Goal: Register for event/course

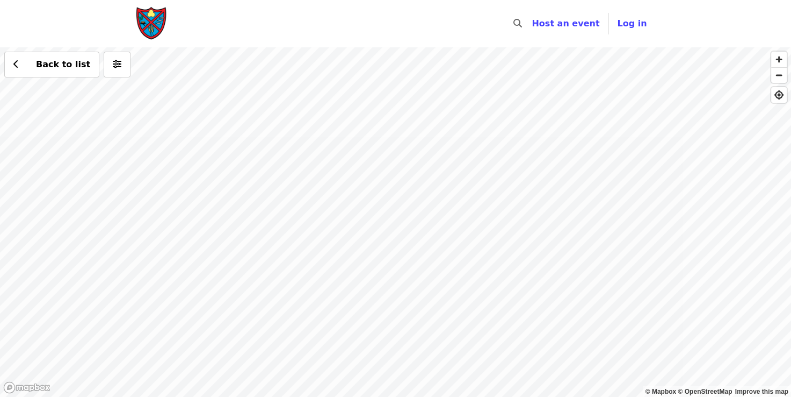
drag, startPoint x: 355, startPoint y: 235, endPoint x: 397, endPoint y: -27, distance: 265.6
click at [397, 0] on html "Skip to content ​ Host an event Host Log in © Mapbox © OpenStreetMap Improve th…" at bounding box center [395, 198] width 791 height 397
drag, startPoint x: 423, startPoint y: 207, endPoint x: 453, endPoint y: 183, distance: 38.5
click at [453, 183] on div "Back to list" at bounding box center [395, 221] width 791 height 349
drag, startPoint x: 409, startPoint y: 140, endPoint x: -2, endPoint y: 296, distance: 439.6
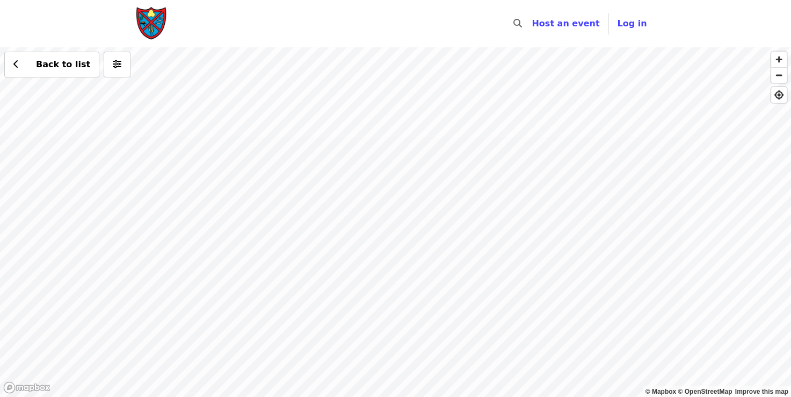
click at [0, 296] on html "Skip to content ​ Host an event Host Log in © Mapbox © OpenStreetMap Improve th…" at bounding box center [395, 198] width 791 height 397
drag, startPoint x: 533, startPoint y: 125, endPoint x: 435, endPoint y: 421, distance: 311.8
click at [435, 396] on html "Skip to content ​ Host an event Host Log in © Mapbox © OpenStreetMap Improve th…" at bounding box center [395, 198] width 791 height 397
drag, startPoint x: 420, startPoint y: 188, endPoint x: 339, endPoint y: 401, distance: 227.5
click at [339, 396] on html "Skip to content ​ Host an event Host Log in © Mapbox © OpenStreetMap Improve th…" at bounding box center [395, 198] width 791 height 397
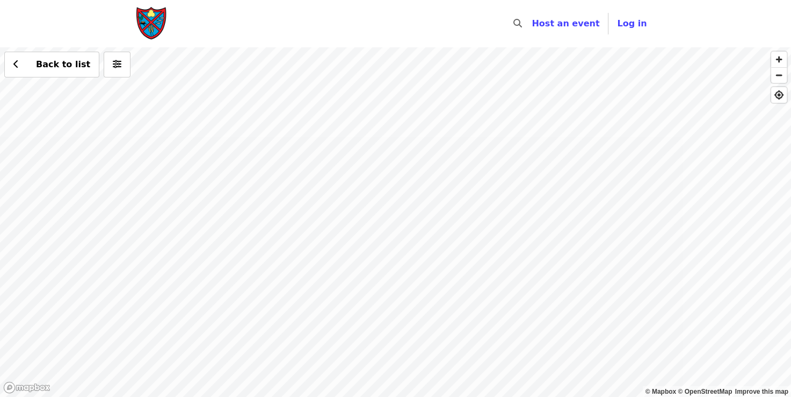
drag, startPoint x: 351, startPoint y: 278, endPoint x: 269, endPoint y: 89, distance: 205.9
click at [269, 90] on div "Back to list" at bounding box center [395, 221] width 791 height 349
click at [362, 142] on div "Back to list" at bounding box center [395, 221] width 791 height 349
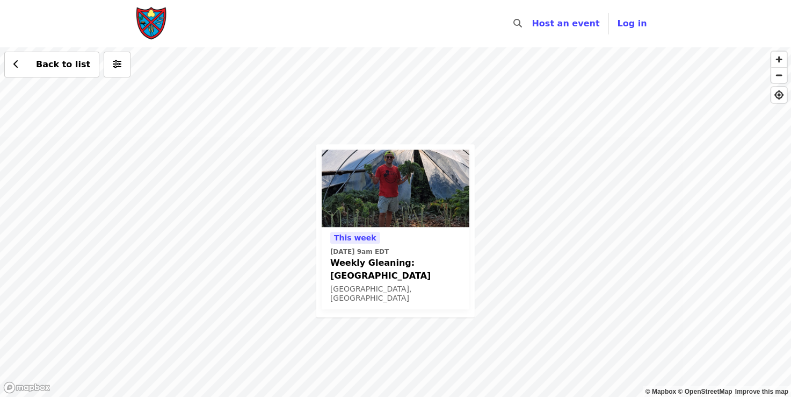
click at [262, 211] on div "[DATE][DATE] 9am EDT Weekly Gleaning: Our [GEOGRAPHIC_DATA], [GEOGRAPHIC_DATA] …" at bounding box center [395, 221] width 791 height 349
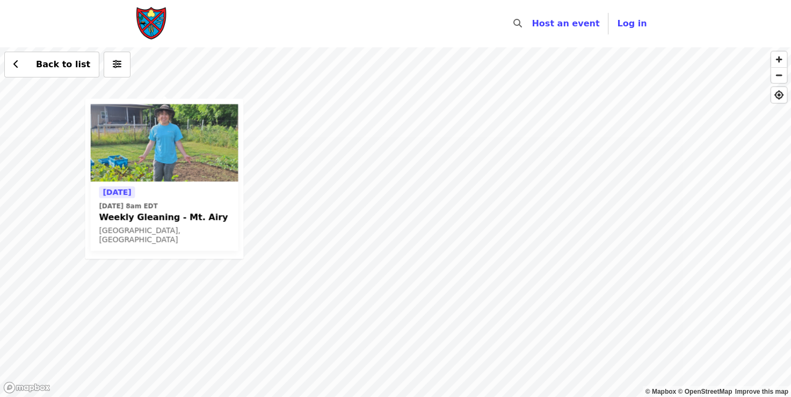
drag, startPoint x: 694, startPoint y: 297, endPoint x: 462, endPoint y: 252, distance: 236.5
click at [462, 252] on div "[DATE] [DATE] 8am EDT Weekly Gleaning - Mt. Airy Cincinnati, [GEOGRAPHIC_DATA] …" at bounding box center [395, 221] width 791 height 349
click at [544, 270] on div "[DATE] [DATE] 8am EDT Weekly Gleaning - Mt. Airy Cincinnati, [GEOGRAPHIC_DATA] …" at bounding box center [395, 221] width 791 height 349
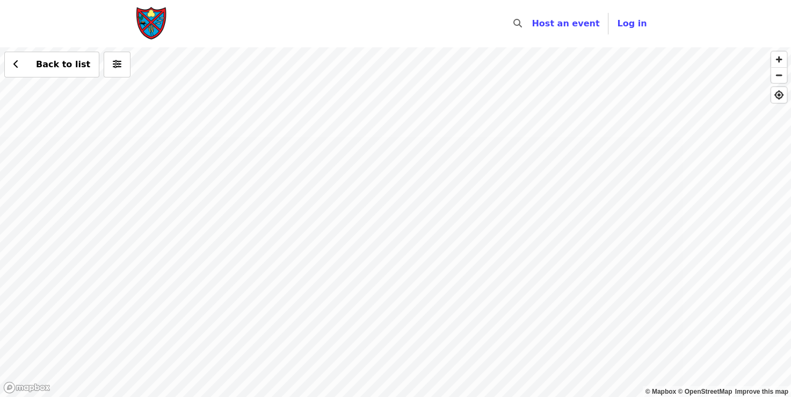
click at [370, 204] on div "Back to list" at bounding box center [395, 221] width 791 height 349
click at [387, 194] on div "Back to list" at bounding box center [395, 221] width 791 height 349
click at [365, 193] on div "Back to list" at bounding box center [395, 221] width 791 height 349
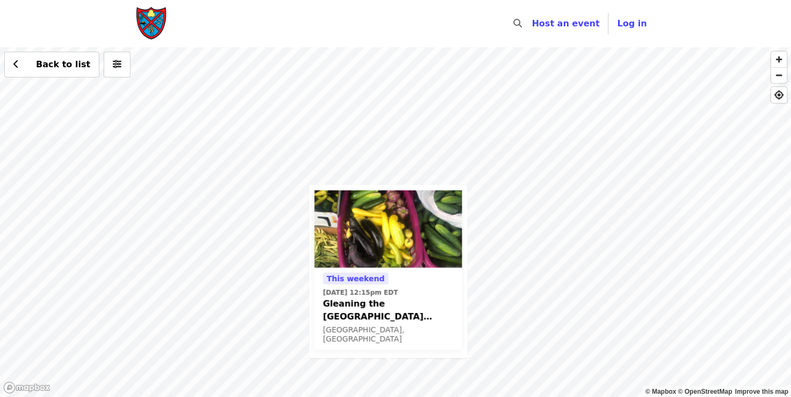
drag, startPoint x: 499, startPoint y: 124, endPoint x: 462, endPoint y: 323, distance: 203.2
click at [462, 323] on div "This weekend [DATE] 12:15pm EDT Gleaning the [GEOGRAPHIC_DATA] [GEOGRAPHIC_DATA…" at bounding box center [395, 221] width 791 height 349
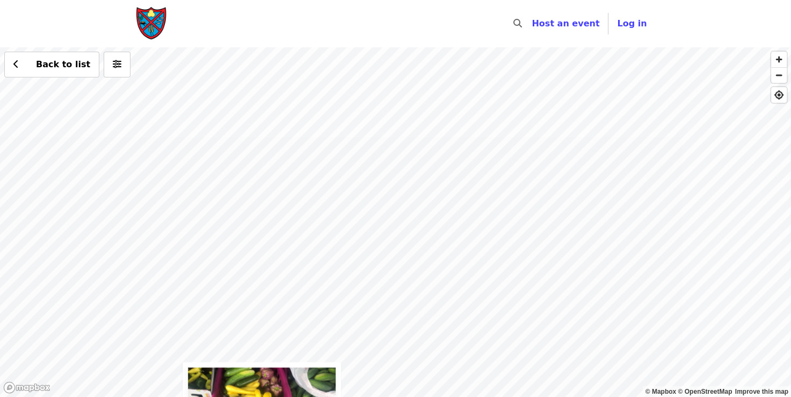
drag, startPoint x: 539, startPoint y: 181, endPoint x: 415, endPoint y: 342, distance: 203.0
click at [413, 349] on div "This weekend [DATE] 12:15pm EDT Gleaning the [GEOGRAPHIC_DATA] [GEOGRAPHIC_DATA…" at bounding box center [395, 221] width 791 height 349
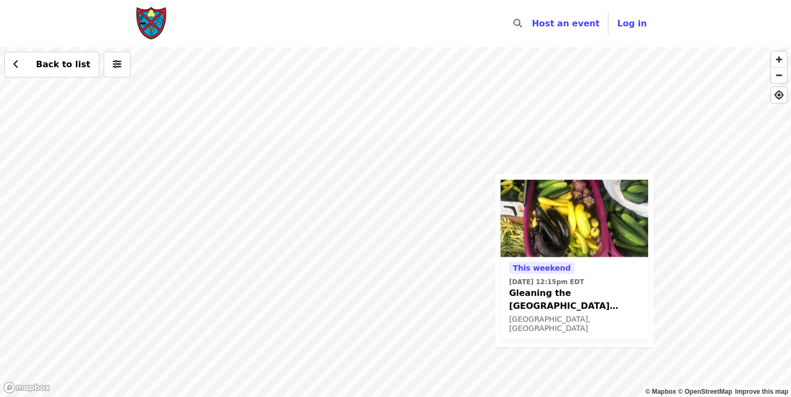
click at [645, 139] on div "This weekend [DATE] 12:15pm EDT Gleaning the [GEOGRAPHIC_DATA] [GEOGRAPHIC_DATA…" at bounding box center [395, 221] width 791 height 349
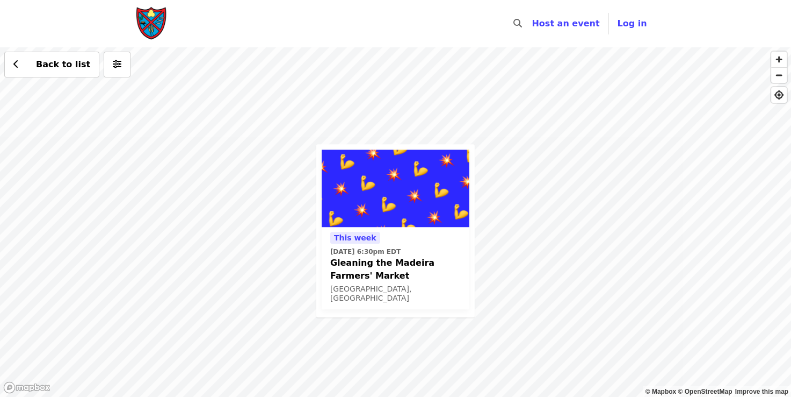
click at [442, 102] on div "[DATE][DATE] 6:30pm EDT Gleaning the Madeira Farmers' Market [GEOGRAPHIC_DATA],…" at bounding box center [395, 221] width 791 height 349
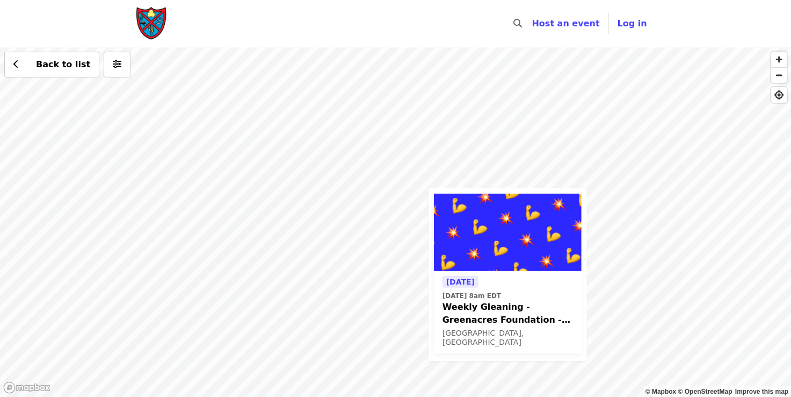
drag, startPoint x: 266, startPoint y: 161, endPoint x: 368, endPoint y: 195, distance: 106.5
click at [368, 195] on div "[DATE] [DATE] 8am EDT Weekly Gleaning - Greenacres Foundation - [GEOGRAPHIC_DAT…" at bounding box center [395, 221] width 791 height 349
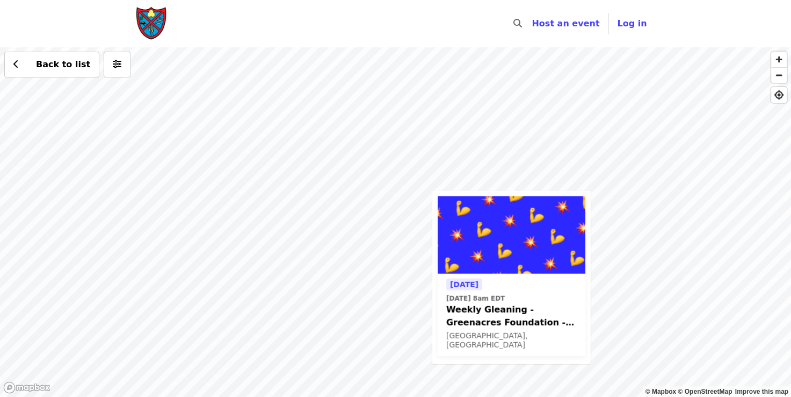
click at [349, 93] on div "[DATE] [DATE] 8am EDT Weekly Gleaning - Greenacres Foundation - [GEOGRAPHIC_DAT…" at bounding box center [395, 221] width 791 height 349
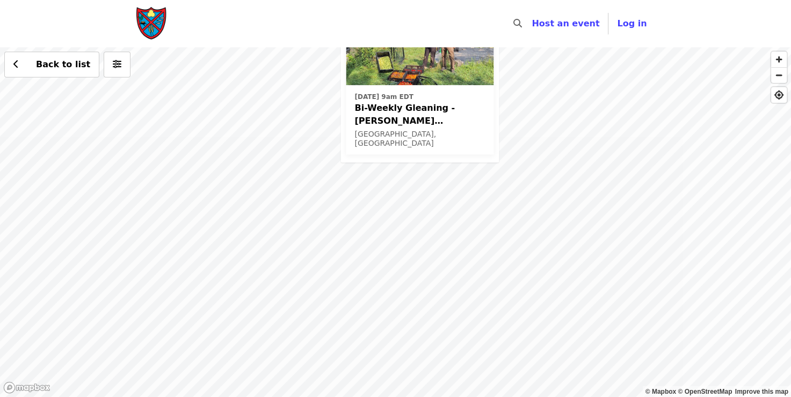
drag, startPoint x: 448, startPoint y: 299, endPoint x: 459, endPoint y: 203, distance: 96.4
click at [459, 203] on div "[DATE] 9am EDT Bi-Weekly Gleaning - [PERSON_NAME][GEOGRAPHIC_DATA] - [GEOGRAPHI…" at bounding box center [395, 221] width 791 height 349
click at [384, 262] on div "[DATE] 9am EDT Bi-Weekly Gleaning - [PERSON_NAME][GEOGRAPHIC_DATA] - [GEOGRAPHI…" at bounding box center [395, 221] width 791 height 349
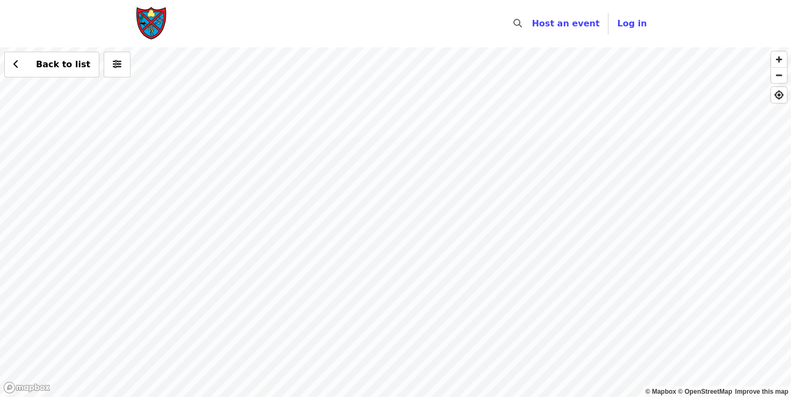
drag, startPoint x: 473, startPoint y: 249, endPoint x: 545, endPoint y: 346, distance: 120.7
click at [545, 346] on div "Back to list" at bounding box center [395, 221] width 791 height 349
click at [344, 242] on div "Back to list" at bounding box center [395, 221] width 791 height 349
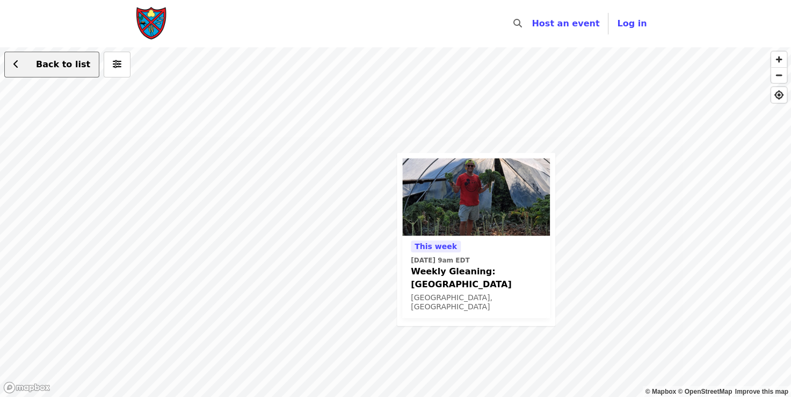
click at [15, 64] on icon "chevron-left icon" at bounding box center [15, 64] width 5 height 10
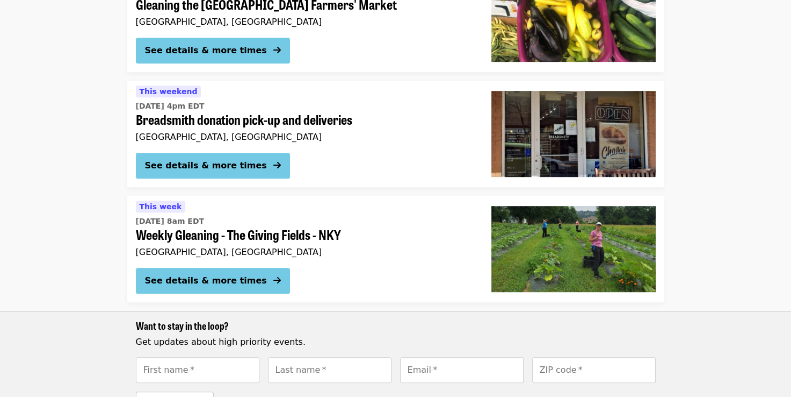
scroll to position [537, 0]
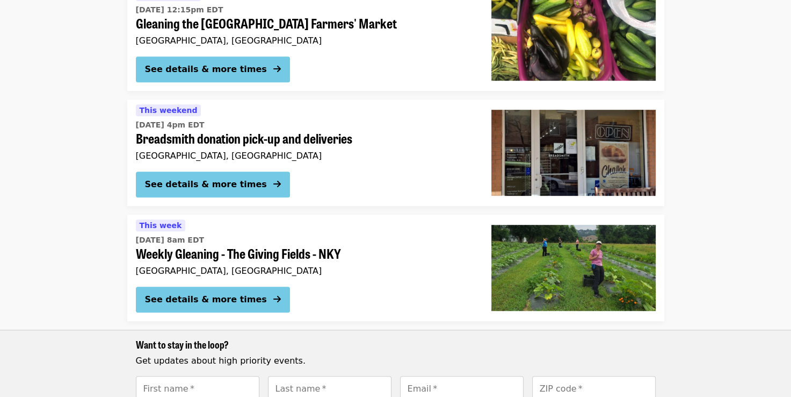
click at [390, 130] on span "[DATE] 4pm EDT" at bounding box center [305, 124] width 338 height 11
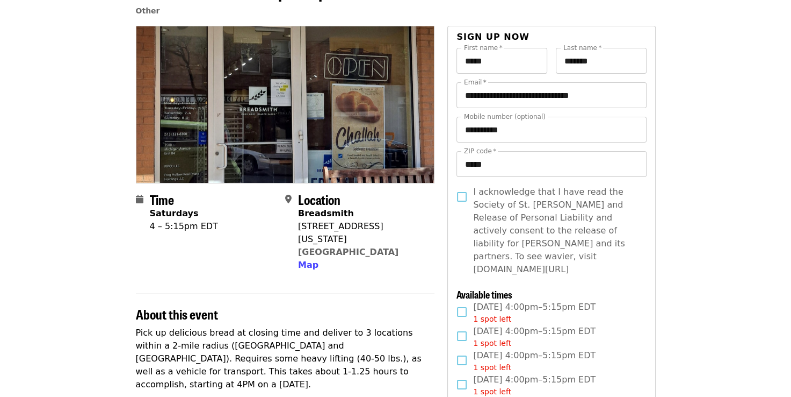
scroll to position [161, 0]
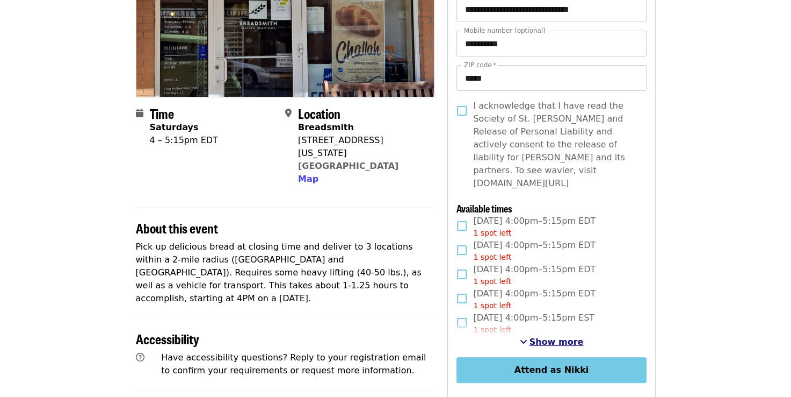
click at [557, 336] on span "Show more" at bounding box center [557, 341] width 54 height 10
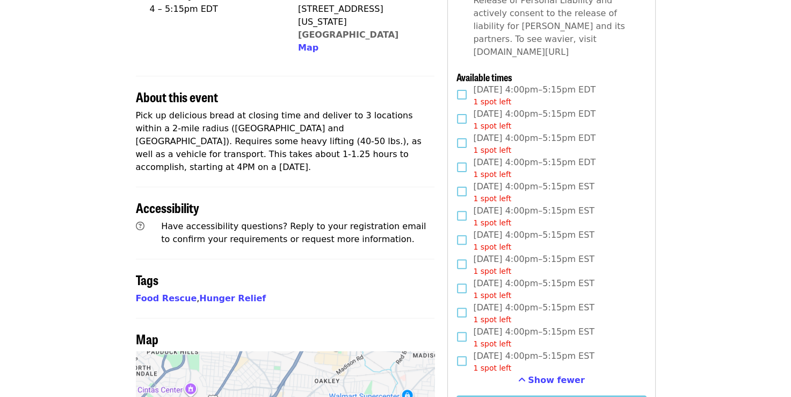
scroll to position [269, 0]
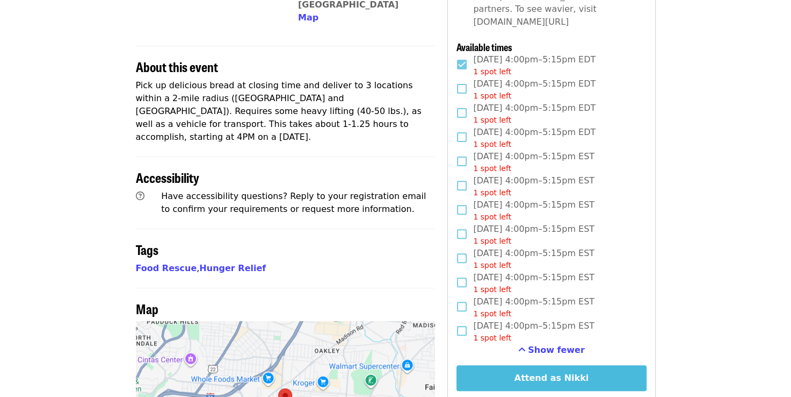
click at [582, 368] on button "Attend as Nikki" at bounding box center [552, 378] width 190 height 26
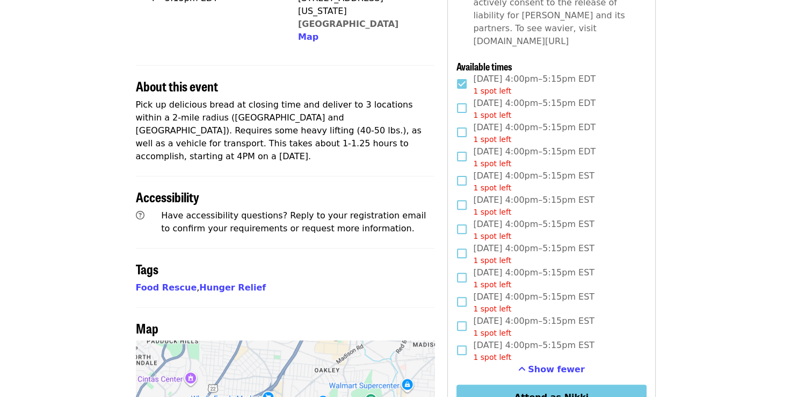
scroll to position [314, 0]
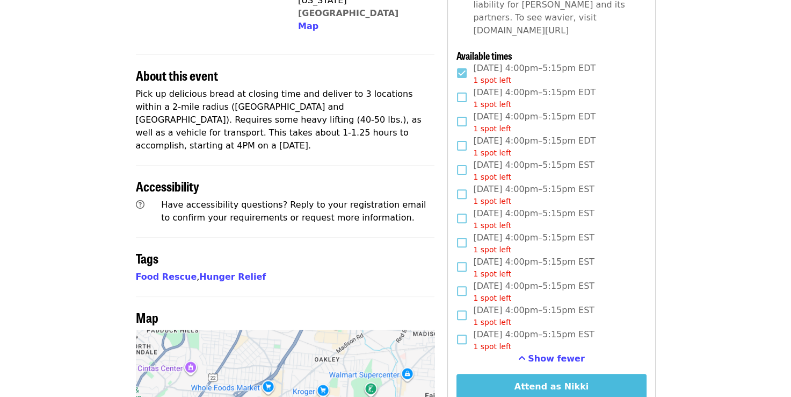
click at [608, 373] on button "Attend as Nikki" at bounding box center [552, 386] width 190 height 26
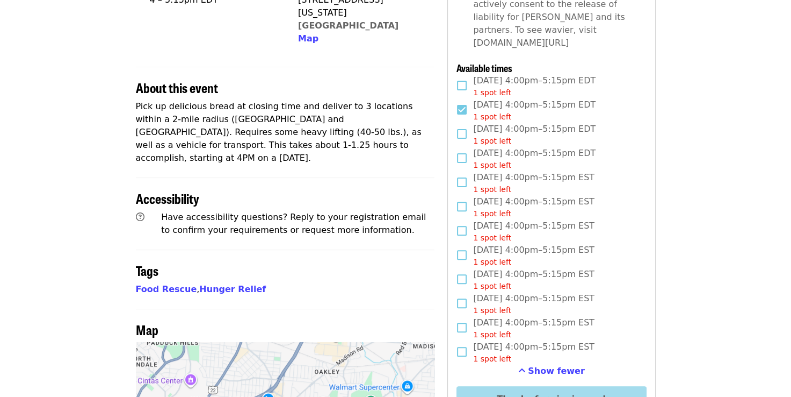
scroll to position [368, 0]
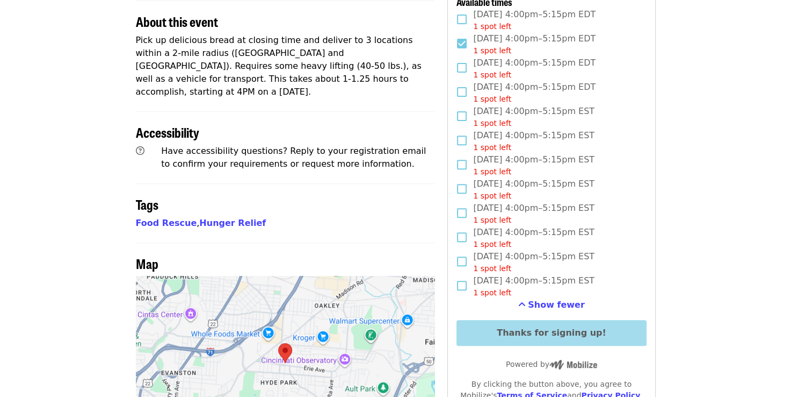
click at [643, 227] on div "[DATE] 4:00pm–5:15pm EST 1 spot left" at bounding box center [552, 238] width 190 height 24
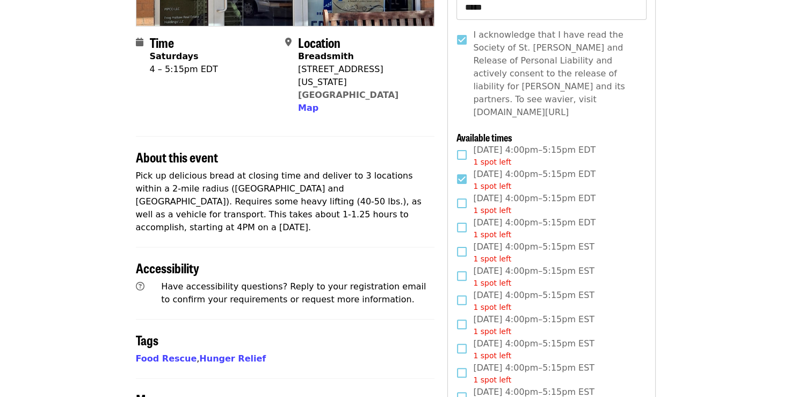
scroll to position [322, 0]
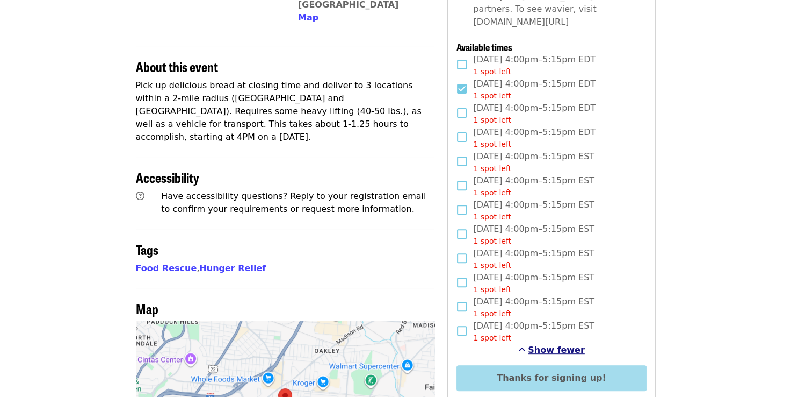
click at [565, 344] on span "Show fewer" at bounding box center [556, 349] width 57 height 10
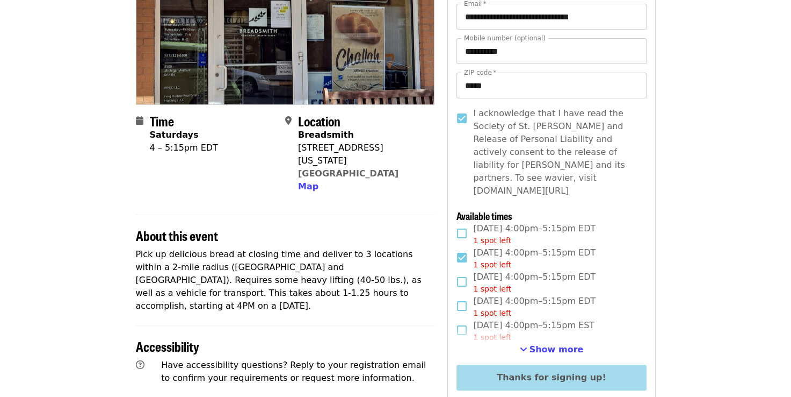
scroll to position [54, 0]
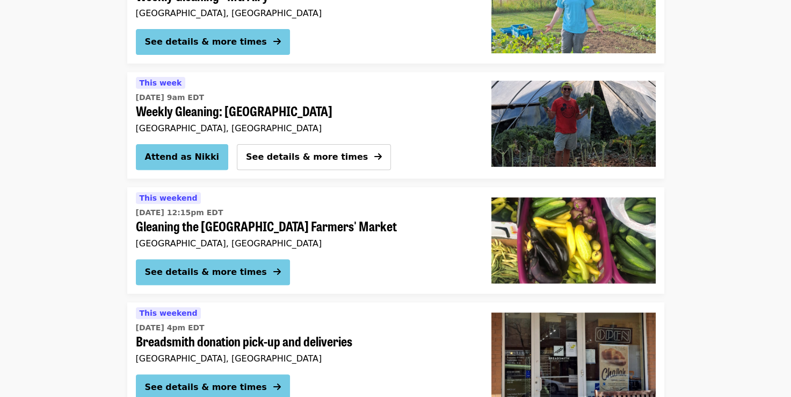
scroll to position [359, 0]
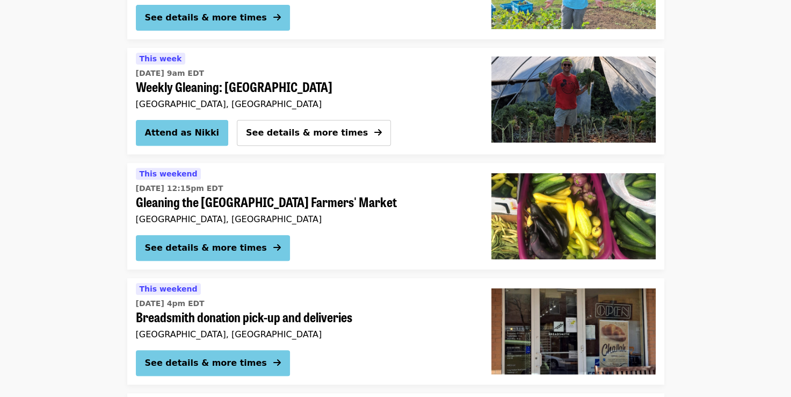
click at [307, 320] on span "Breadsmith donation pick-up and deliveries" at bounding box center [305, 317] width 338 height 16
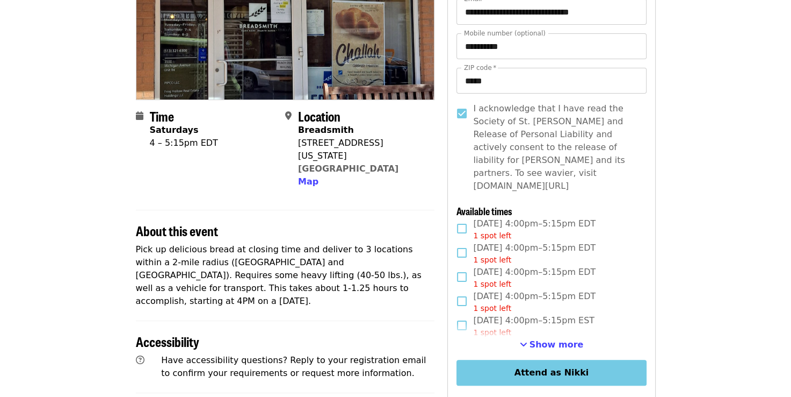
scroll to position [161, 0]
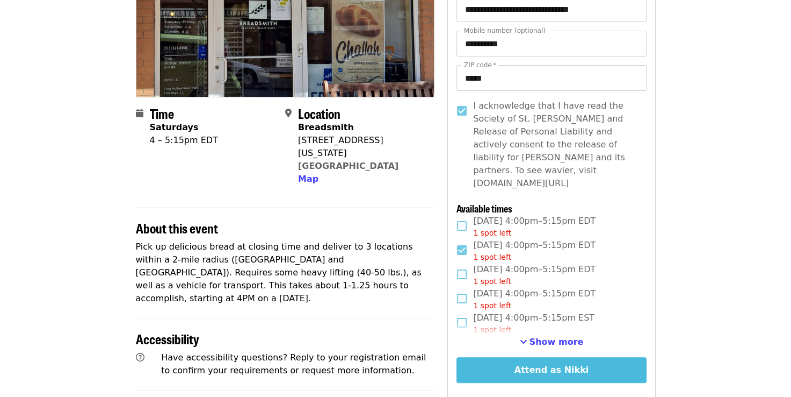
click at [579, 357] on button "Attend as Nikki" at bounding box center [552, 370] width 190 height 26
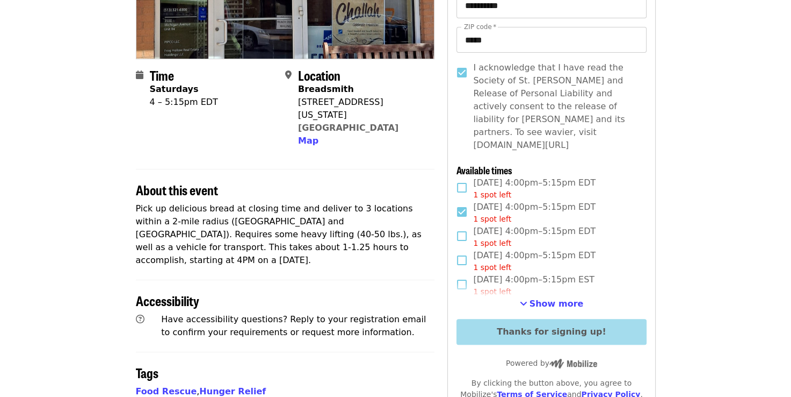
scroll to position [215, 0]
